Goal: Task Accomplishment & Management: Manage account settings

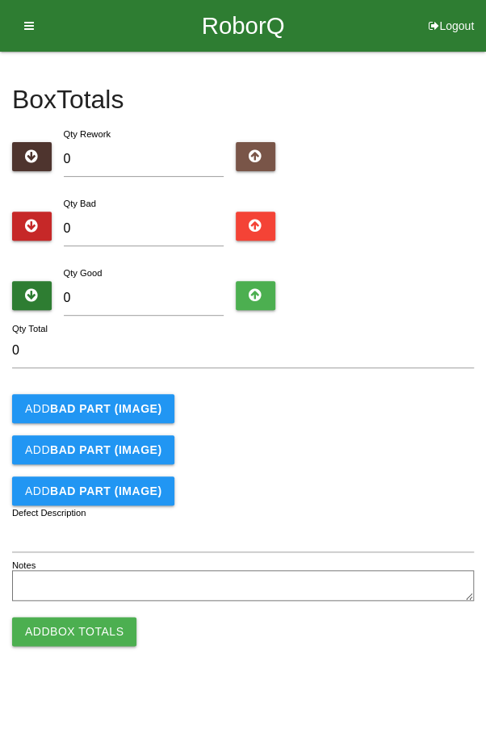
type input "2"
type input "24"
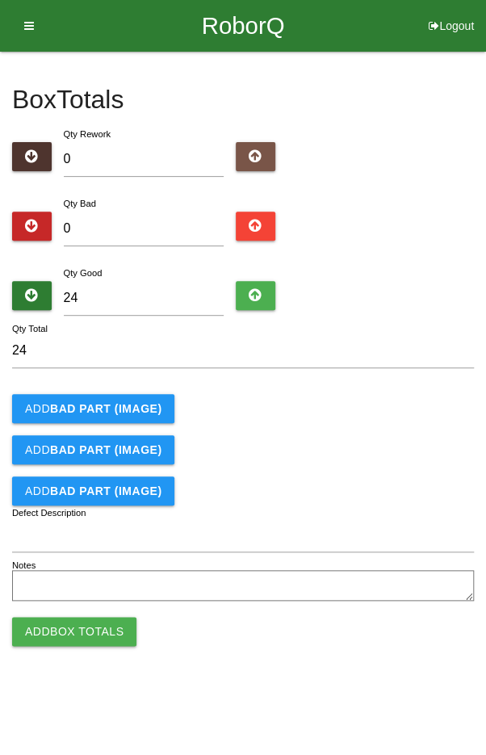
click at [338, 405] on div "Add BAD PART (IMAGE)" at bounding box center [243, 408] width 462 height 29
click at [55, 634] on button "Add Box Totals" at bounding box center [74, 631] width 124 height 29
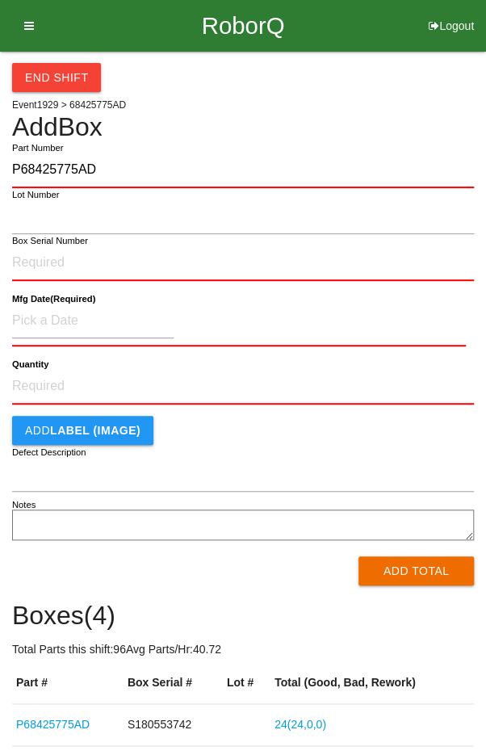
type input "P68425775AD"
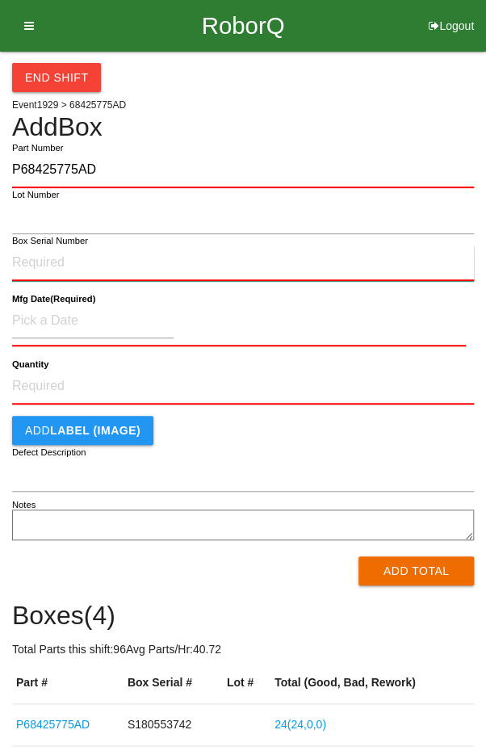
click at [84, 269] on input "Box Serial Number" at bounding box center [243, 264] width 462 height 36
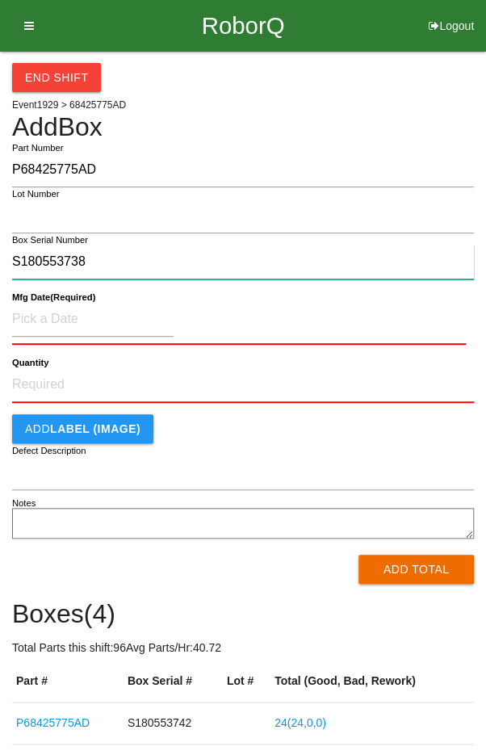
type input "S180553738"
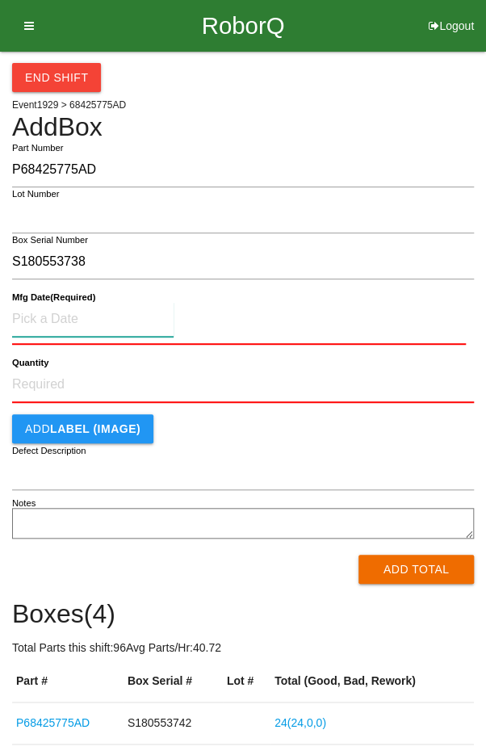
click at [51, 313] on input at bounding box center [93, 319] width 162 height 35
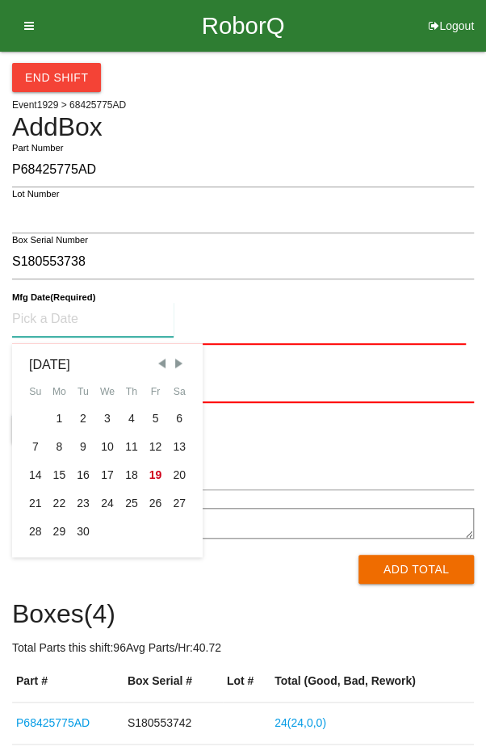
click at [82, 478] on div "16" at bounding box center [83, 475] width 24 height 28
type input "[DATE]"
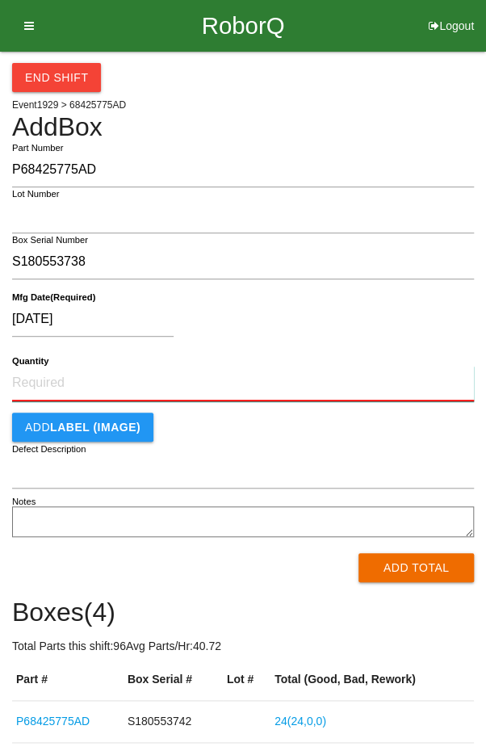
click at [61, 368] on input "Quantity" at bounding box center [243, 384] width 462 height 36
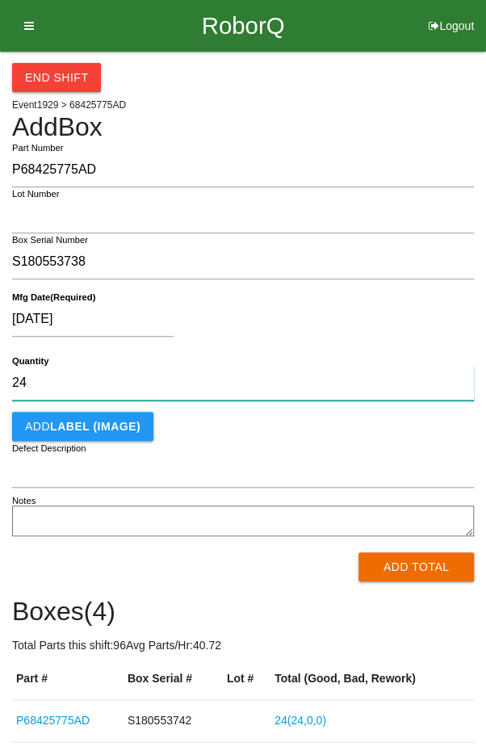
type input "24"
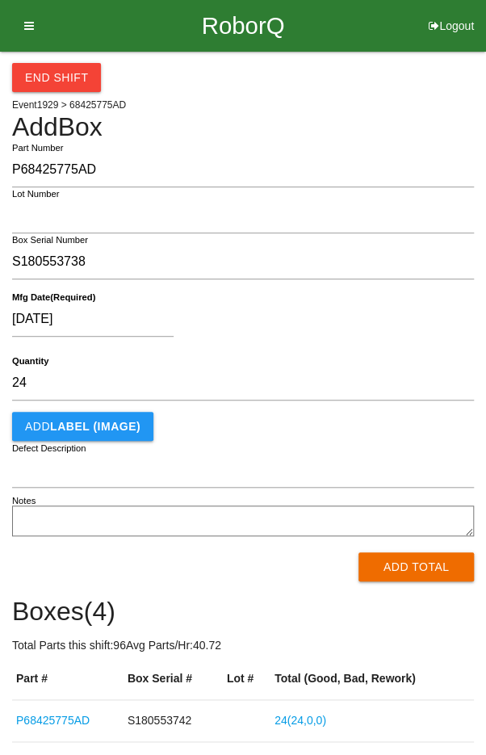
click at [395, 302] on div "[DATE]" at bounding box center [239, 322] width 454 height 41
click at [407, 565] on button "Add Total" at bounding box center [417, 567] width 116 height 29
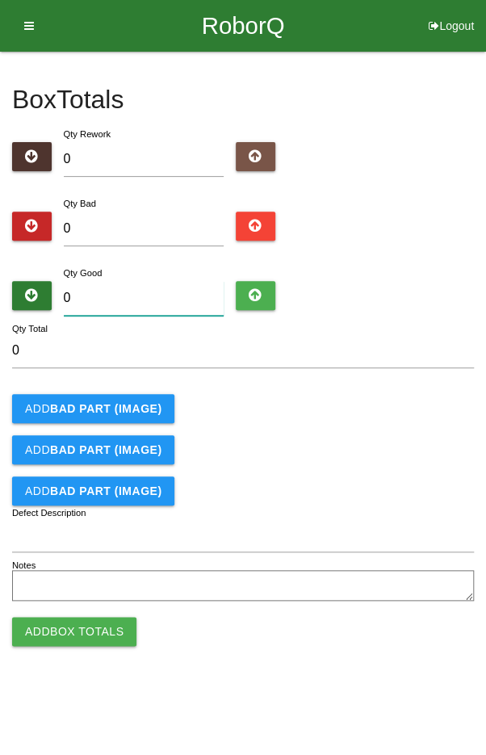
click at [135, 295] on input "0" at bounding box center [144, 298] width 161 height 35
type input "4"
type input "0"
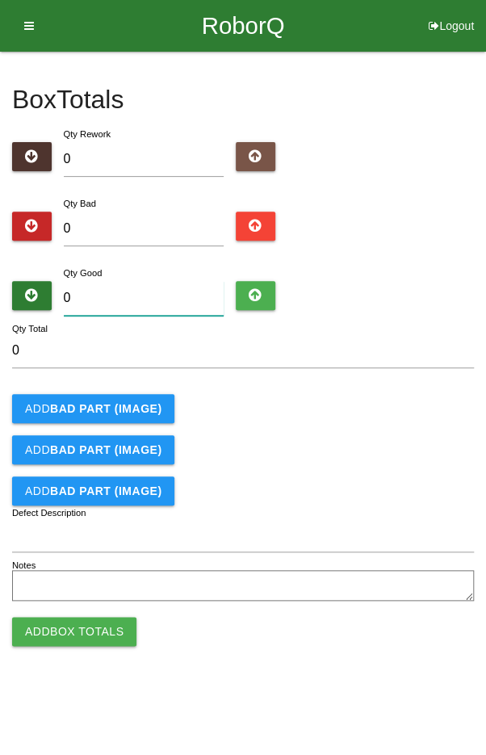
type input "2"
type input "24"
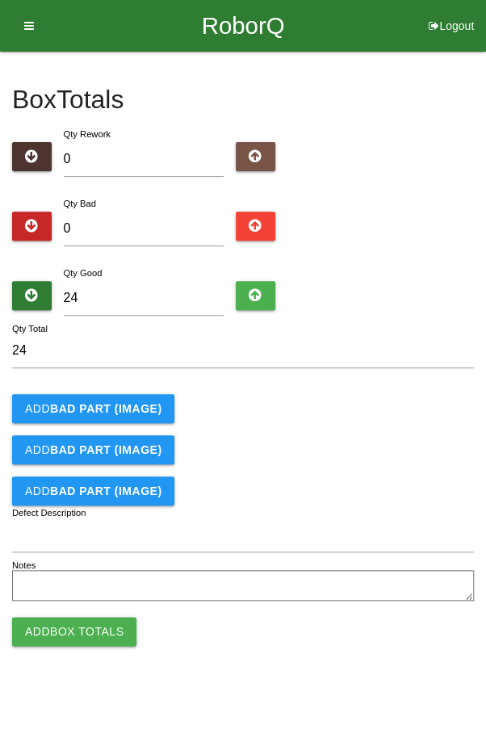
click at [389, 365] on input "24" at bounding box center [243, 351] width 462 height 35
click at [70, 630] on button "Add Box Totals" at bounding box center [74, 631] width 124 height 29
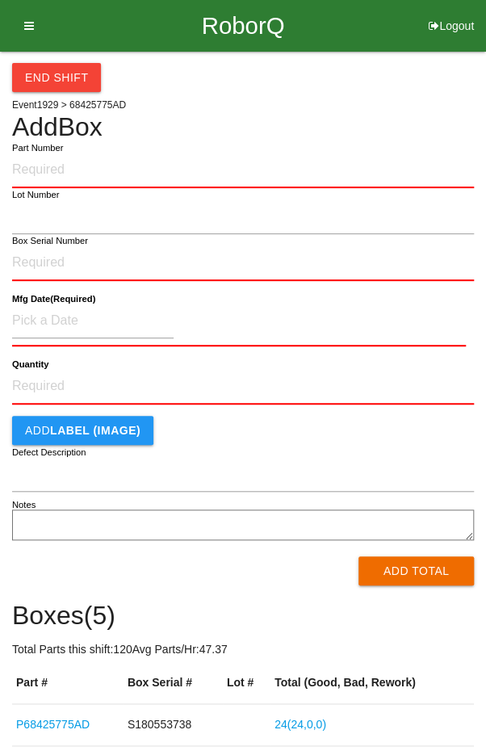
click at [53, 70] on button "End Shift" at bounding box center [56, 77] width 89 height 29
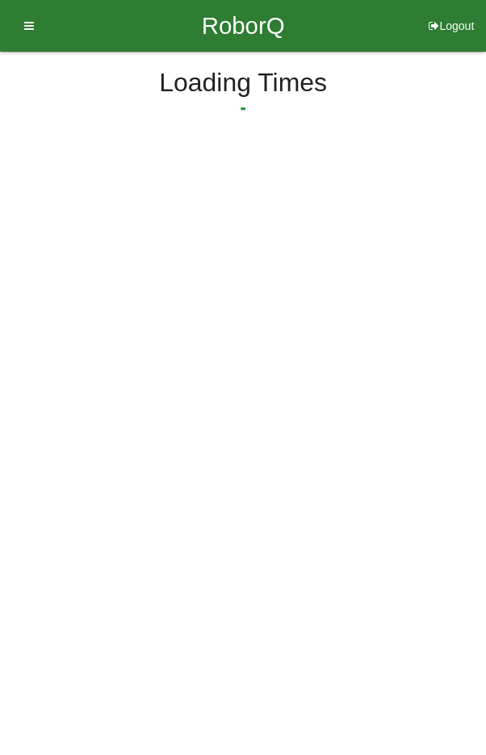
select select "5"
select select "28"
select select "2"
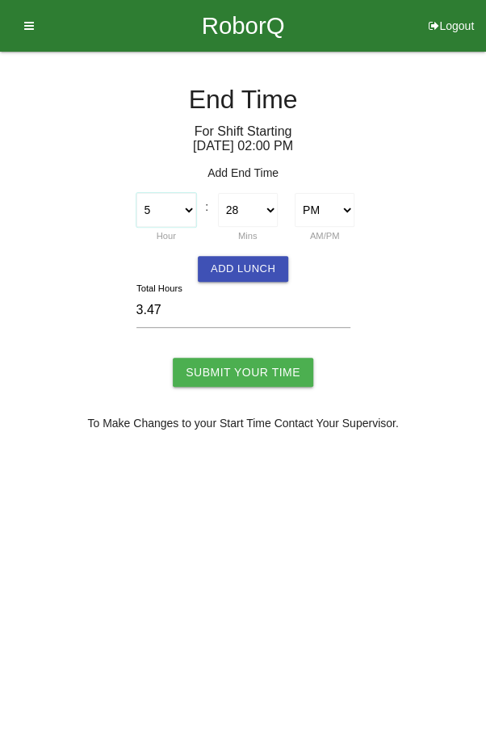
click at [168, 205] on select "1 2 3 4 5 6 7 8 9 10 11 12" at bounding box center [167, 210] width 60 height 34
select select "4"
type input "2.47"
click at [246, 209] on select "00 01 02 03 04 05 06 07 08 09 10 11 12 13 14 15 16 17 18 19 20 21 22 23 24 25 2…" at bounding box center [248, 210] width 60 height 34
select select "0"
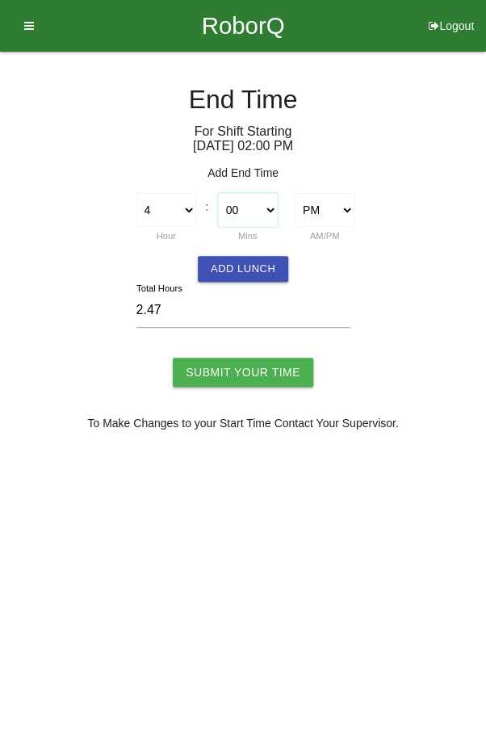
type input "2.00"
click at [241, 372] on input "Submit Your Time" at bounding box center [243, 372] width 141 height 29
type input "Processing..."
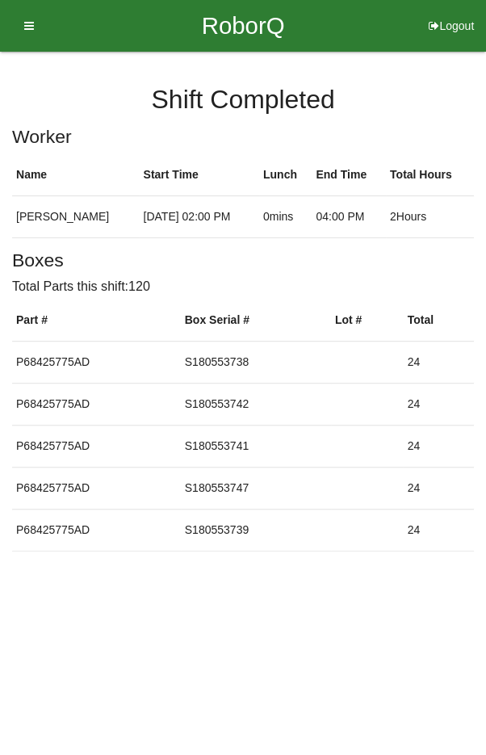
click at [32, 34] on icon at bounding box center [24, 26] width 20 height 52
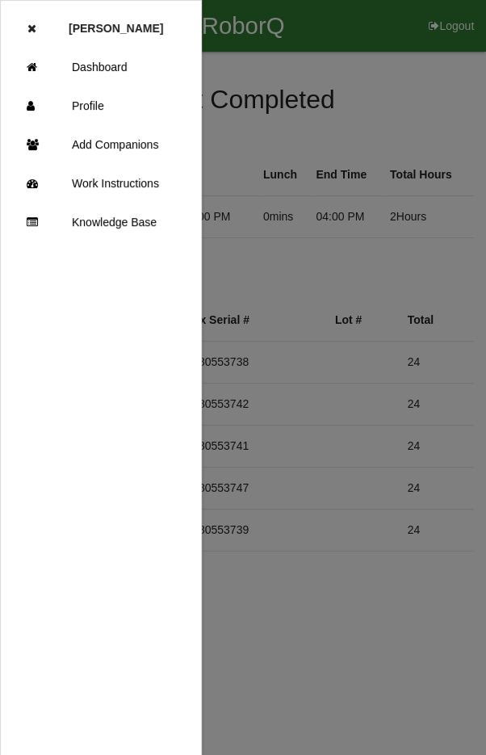
click at [113, 56] on link "Dashboard" at bounding box center [101, 67] width 200 height 39
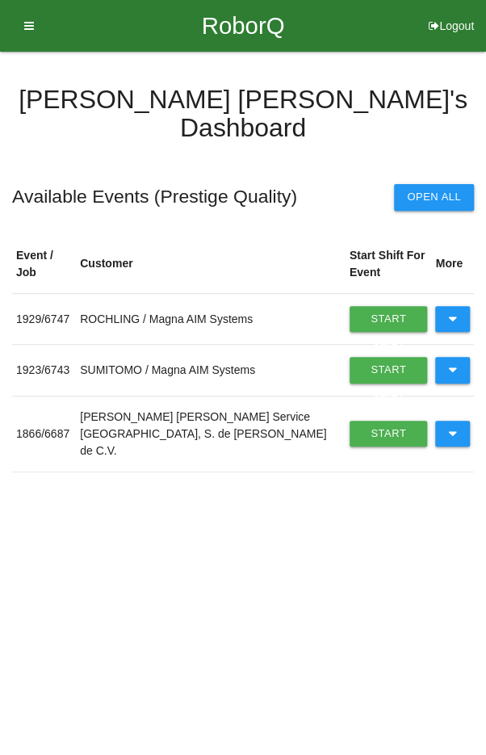
click at [446, 357] on button at bounding box center [452, 370] width 35 height 26
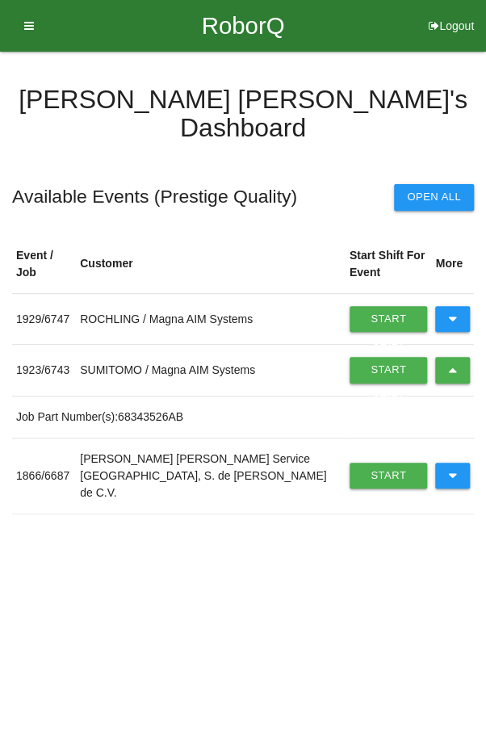
click at [365, 357] on link "Start Shift" at bounding box center [389, 370] width 78 height 26
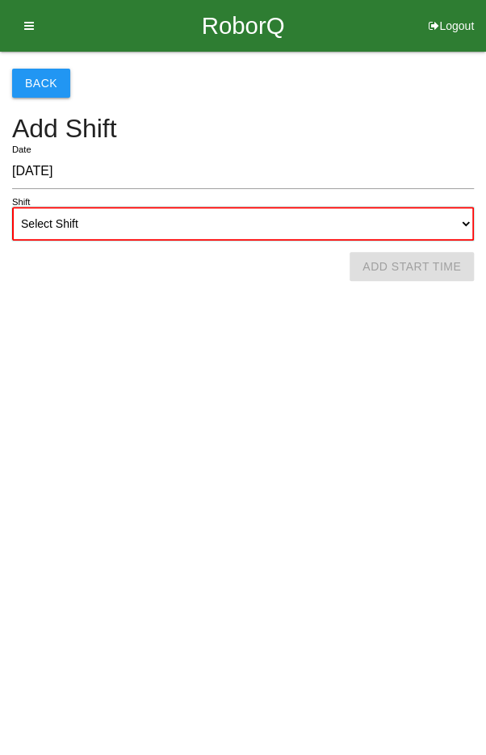
click at [295, 225] on select "Select Shift 1st Shift 2nd Shift 3rd Shift 4th Shift" at bounding box center [243, 224] width 462 height 34
select select "2"
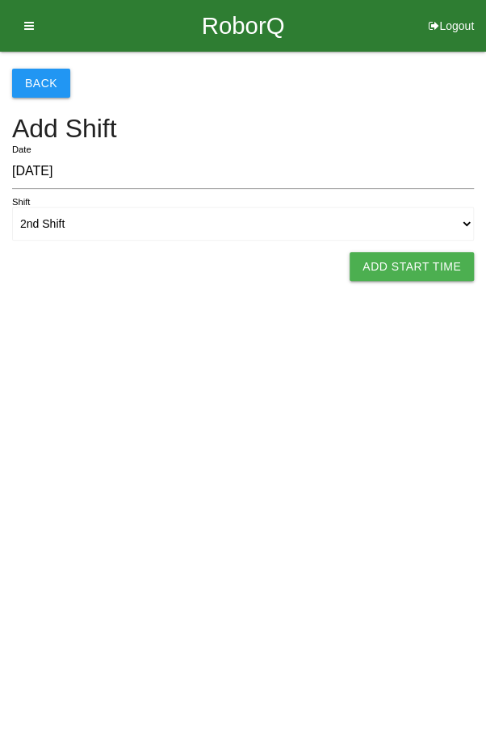
click at [424, 257] on button "Add Start Time" at bounding box center [412, 266] width 124 height 29
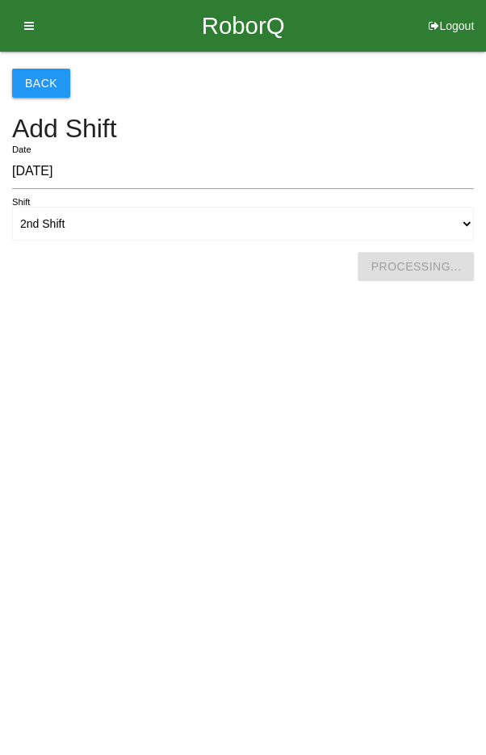
select select "5"
select select "28"
select select "2"
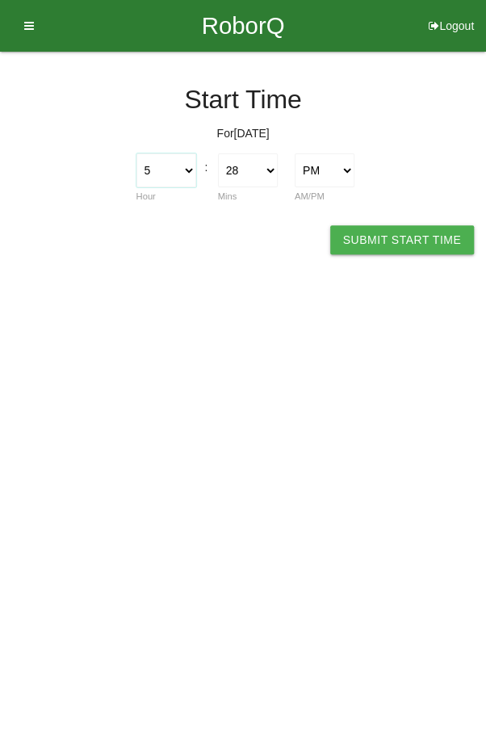
click at [183, 162] on select "1 2 3 4 5 6 7 8 9 10 11 12" at bounding box center [167, 170] width 60 height 34
select select "4"
click at [262, 162] on select "00 01 02 03 04 05 06 07 08 09 10 11 12 13 14 15 16 17 18 19 20 21 22 23 24 25 2…" at bounding box center [248, 170] width 60 height 34
select select "0"
click at [409, 240] on button "Submit Start Time" at bounding box center [402, 239] width 144 height 29
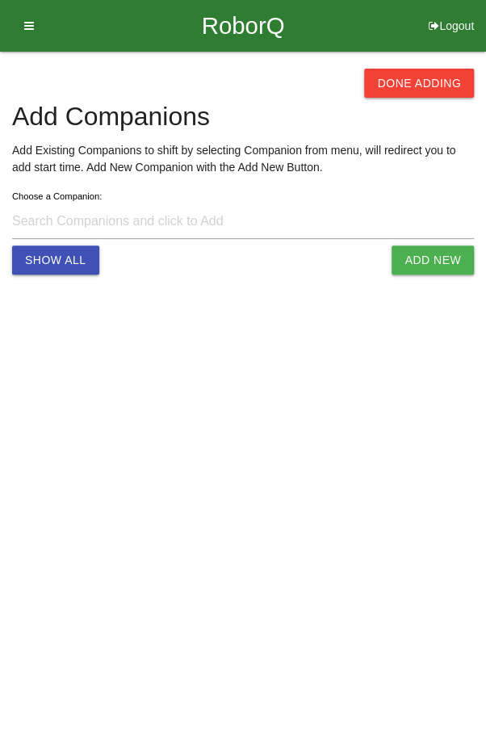
click at [427, 80] on button "Done Adding" at bounding box center [419, 83] width 110 height 29
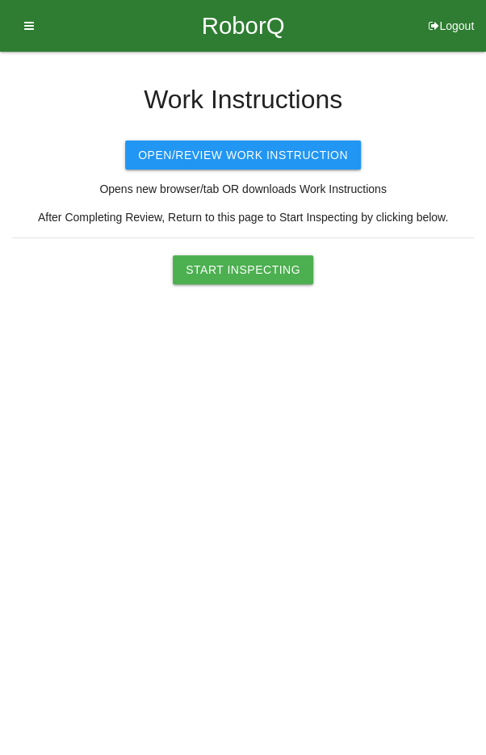
click at [249, 267] on button "Start Inspecting" at bounding box center [243, 269] width 141 height 29
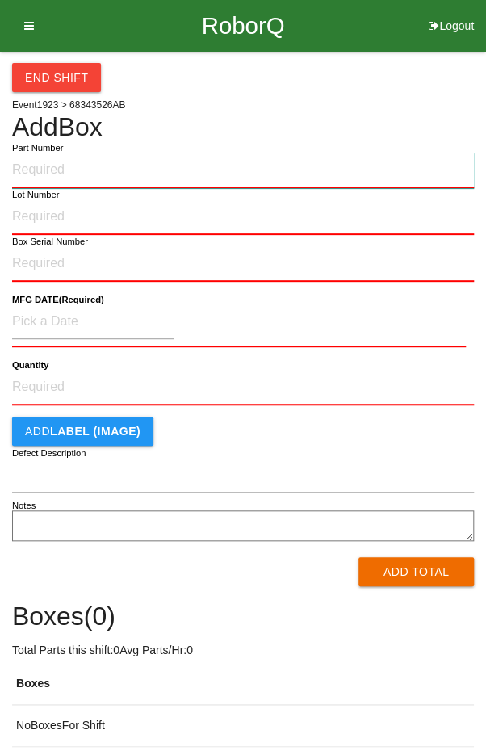
click at [61, 168] on input "Part Number" at bounding box center [243, 171] width 462 height 36
click at [40, 165] on input "Part Number" at bounding box center [243, 171] width 462 height 36
